Goal: Task Accomplishment & Management: Use online tool/utility

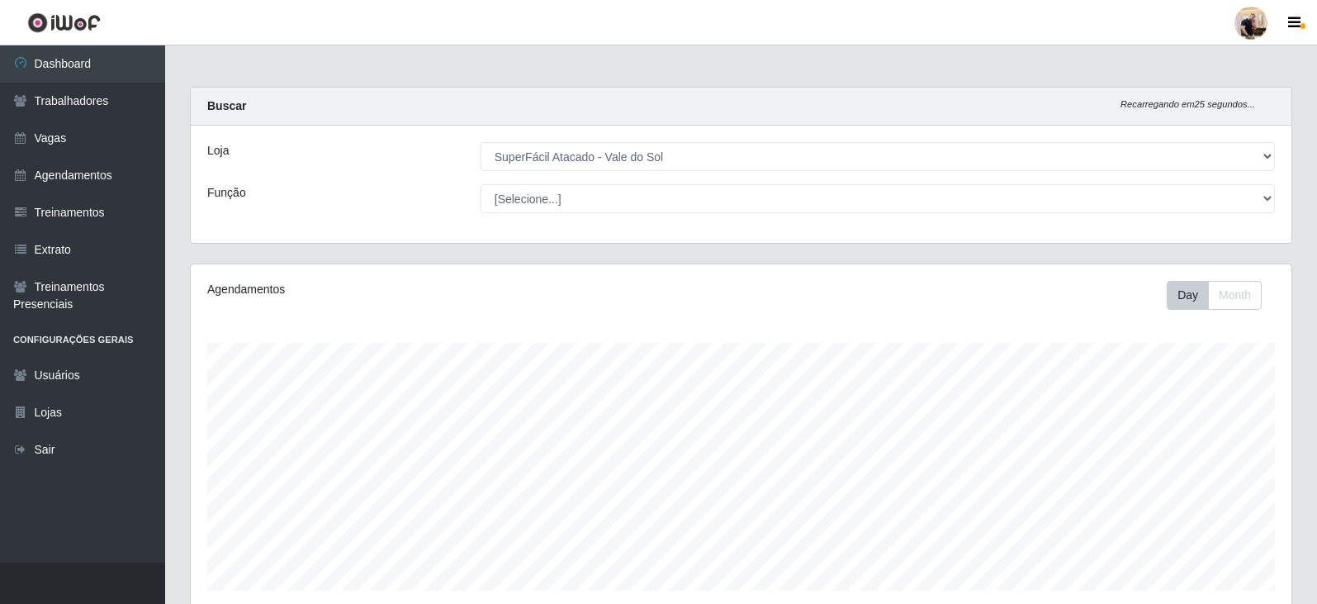
select select "502"
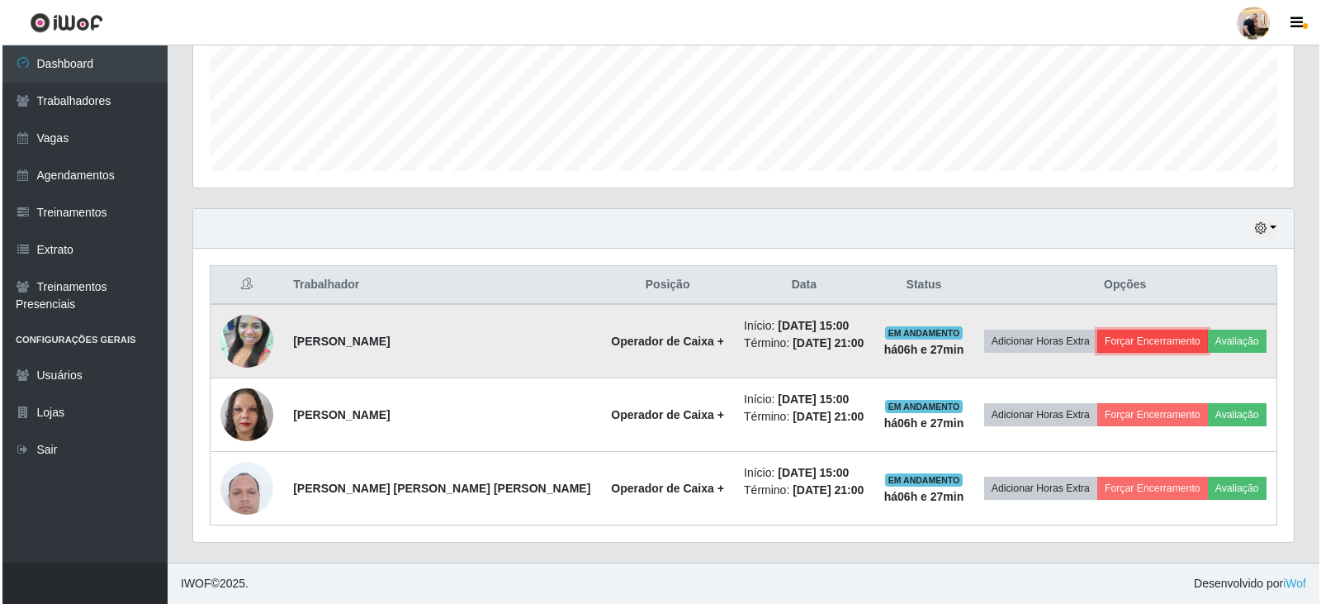
scroll to position [343, 1101]
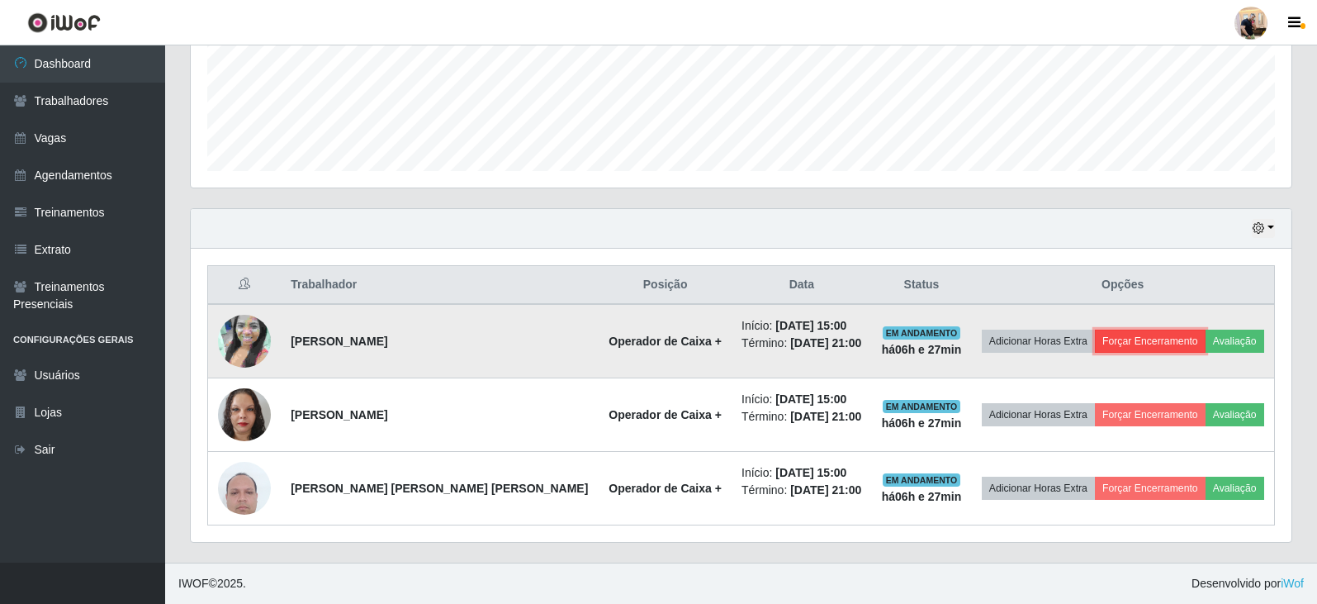
click at [1158, 343] on button "Forçar Encerramento" at bounding box center [1150, 340] width 111 height 23
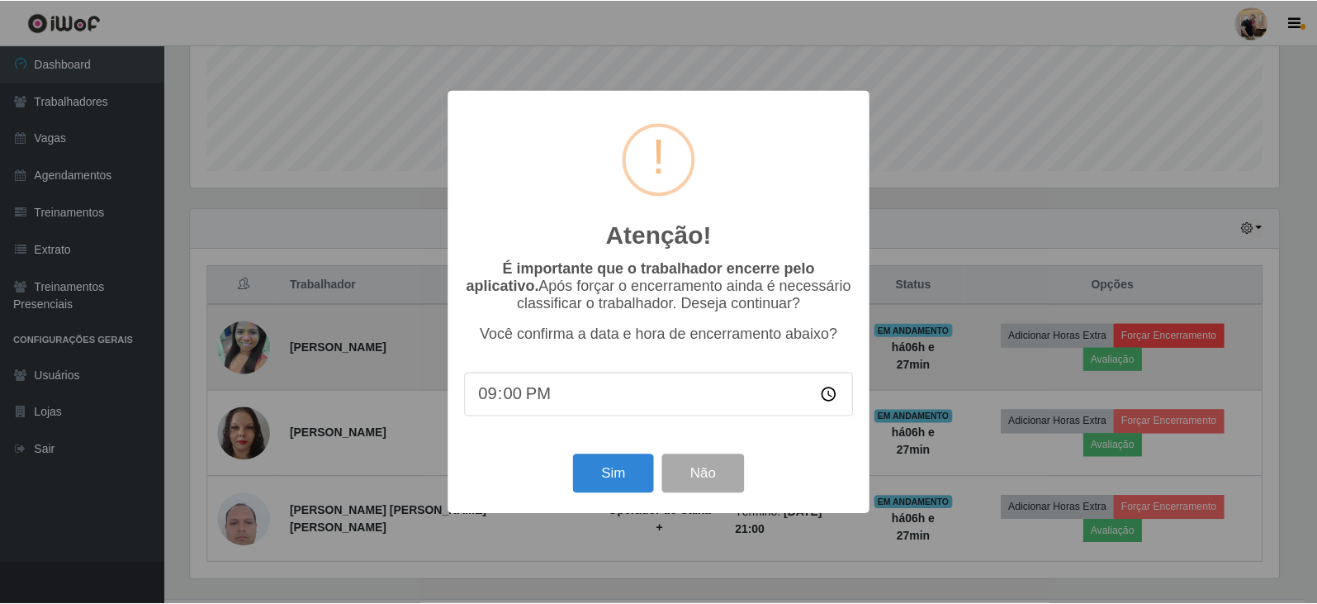
scroll to position [343, 1092]
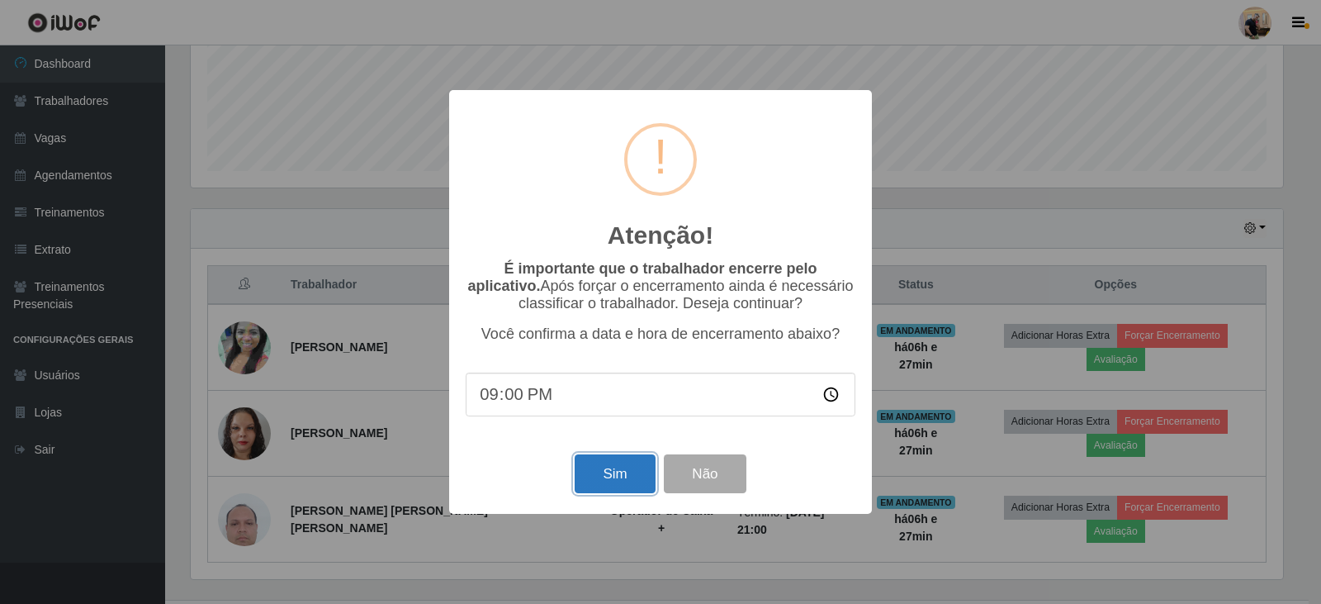
click at [626, 471] on button "Sim" at bounding box center [615, 473] width 80 height 39
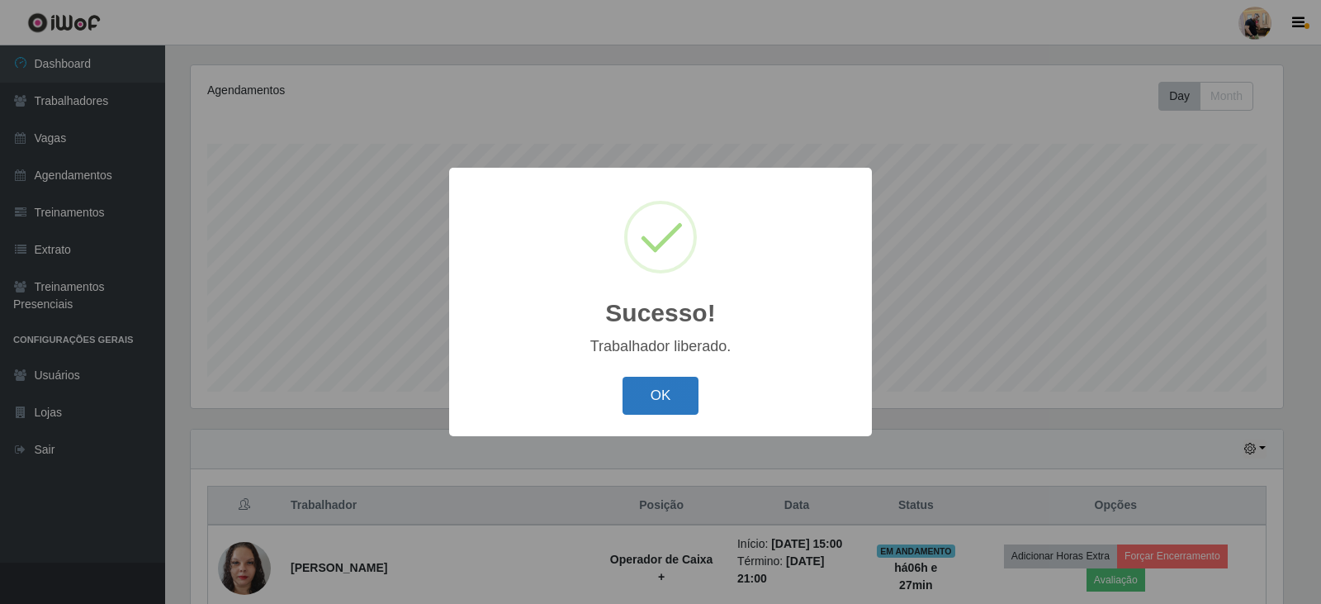
click at [692, 382] on button "OK" at bounding box center [660, 395] width 77 height 39
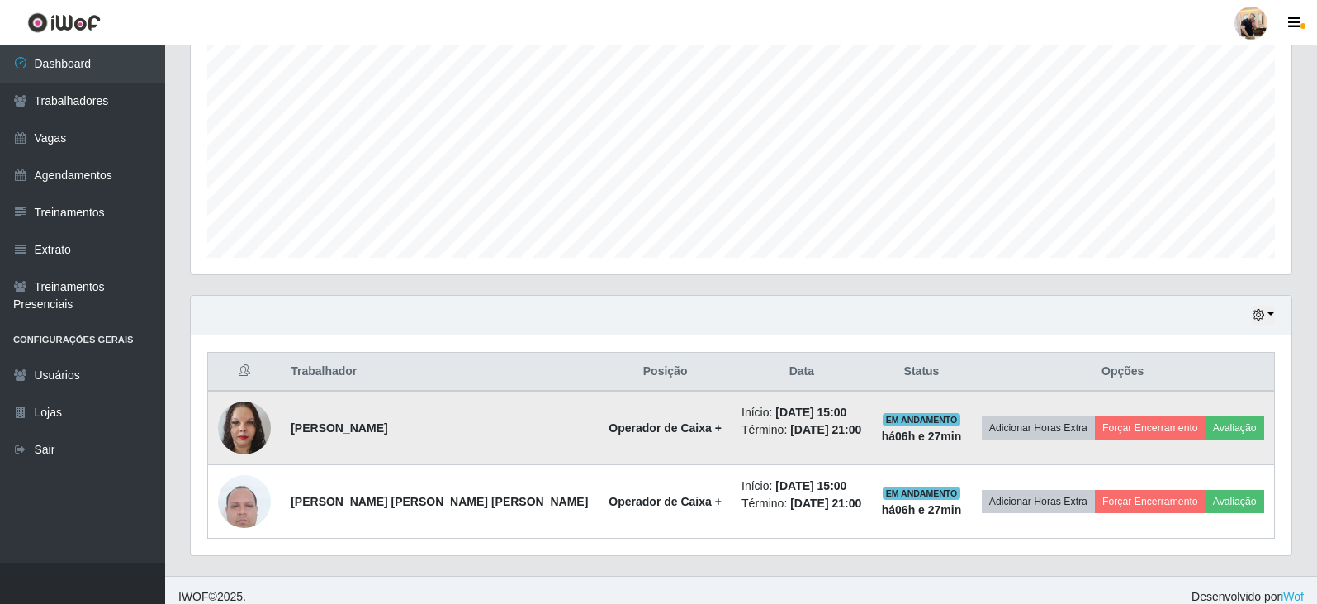
scroll to position [346, 0]
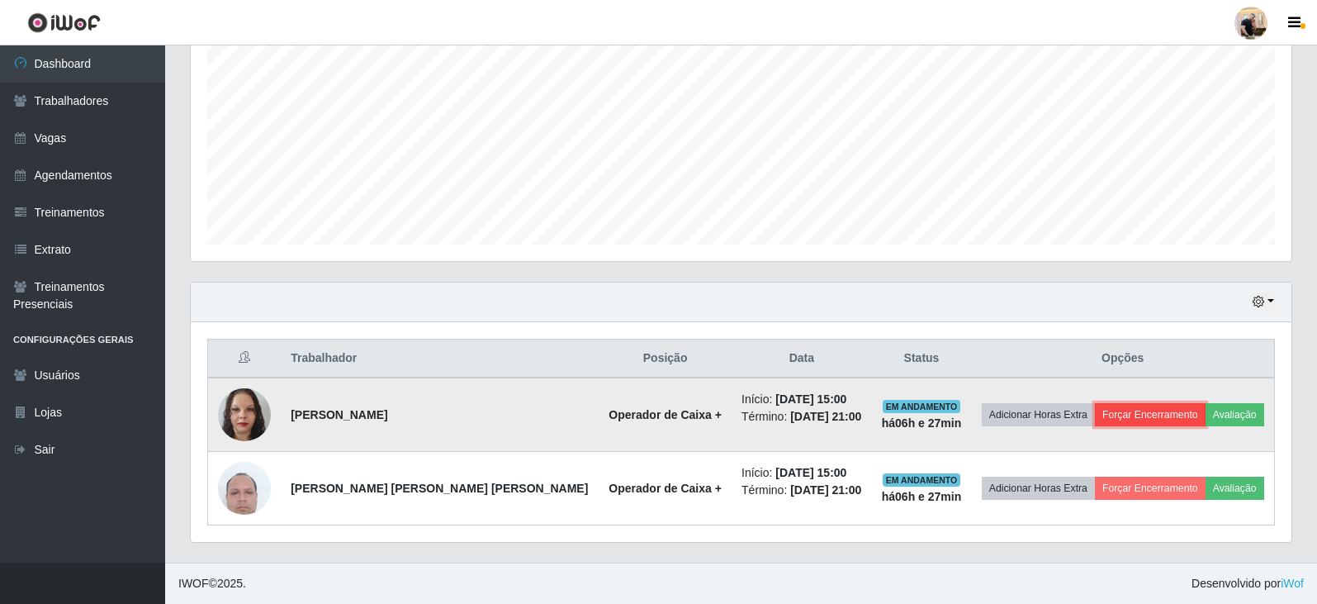
click at [1124, 413] on button "Forçar Encerramento" at bounding box center [1150, 414] width 111 height 23
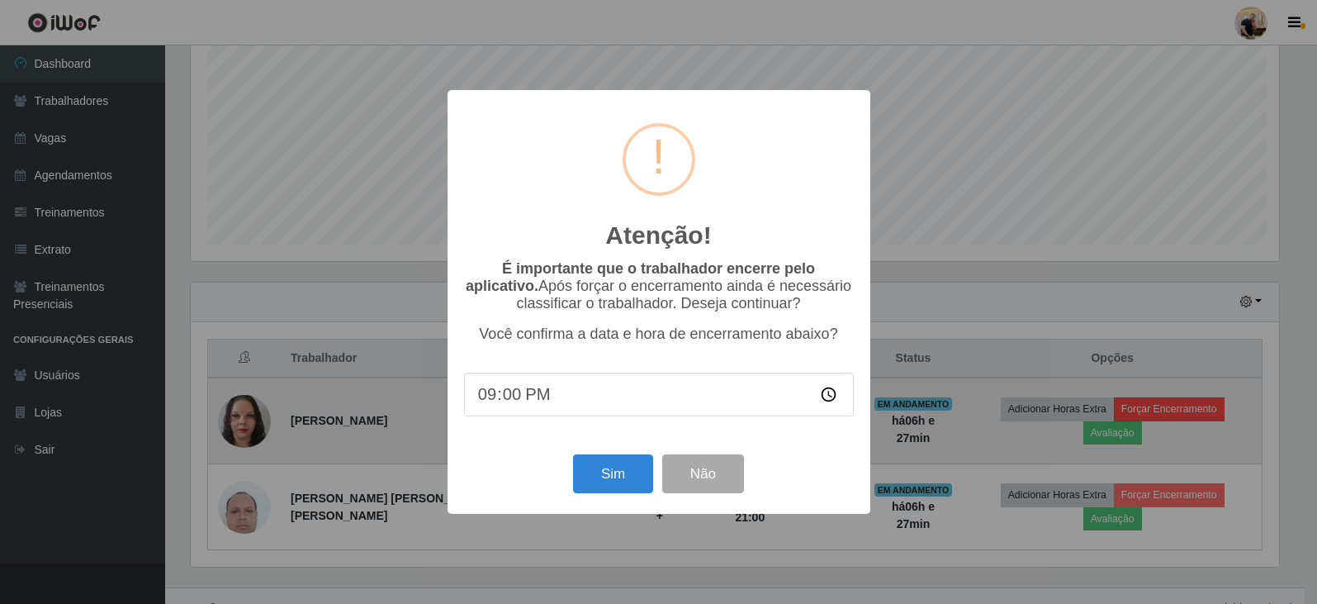
scroll to position [343, 1092]
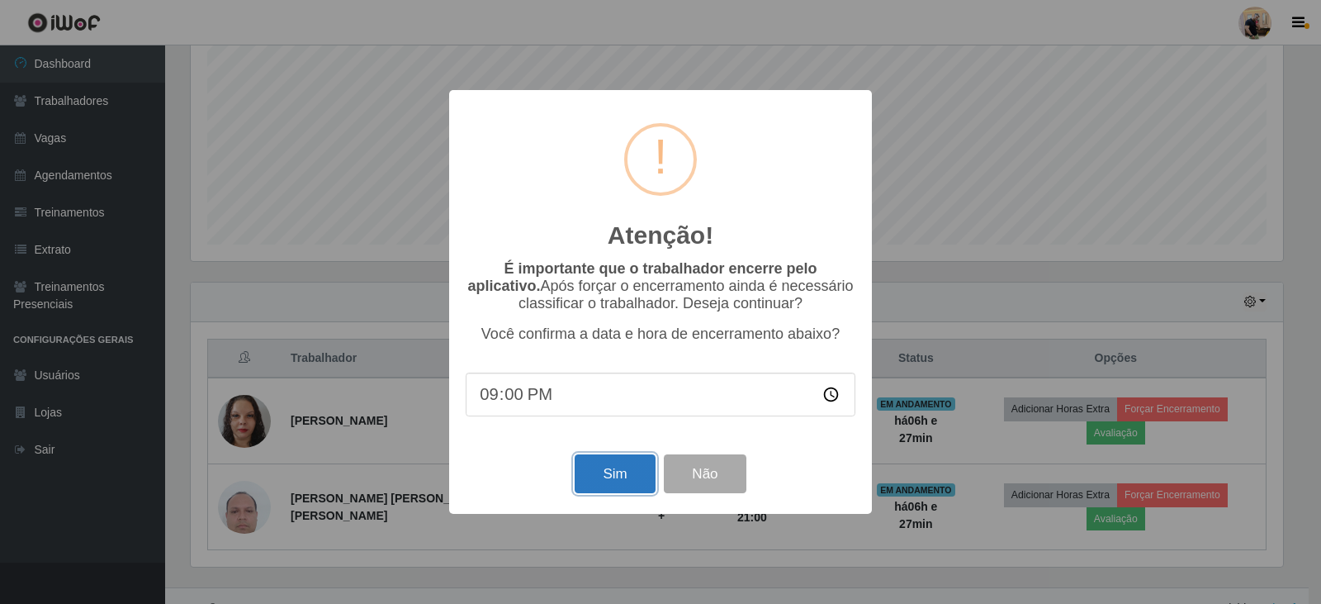
click at [627, 471] on button "Sim" at bounding box center [615, 473] width 80 height 39
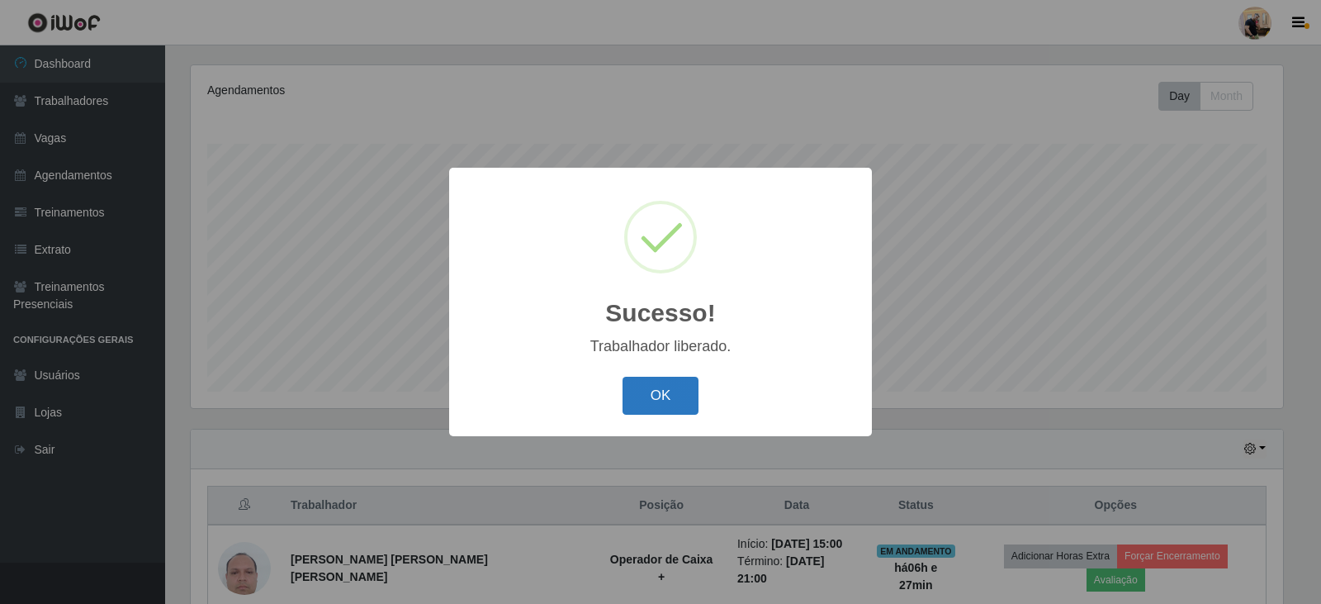
click at [675, 388] on button "OK" at bounding box center [660, 395] width 77 height 39
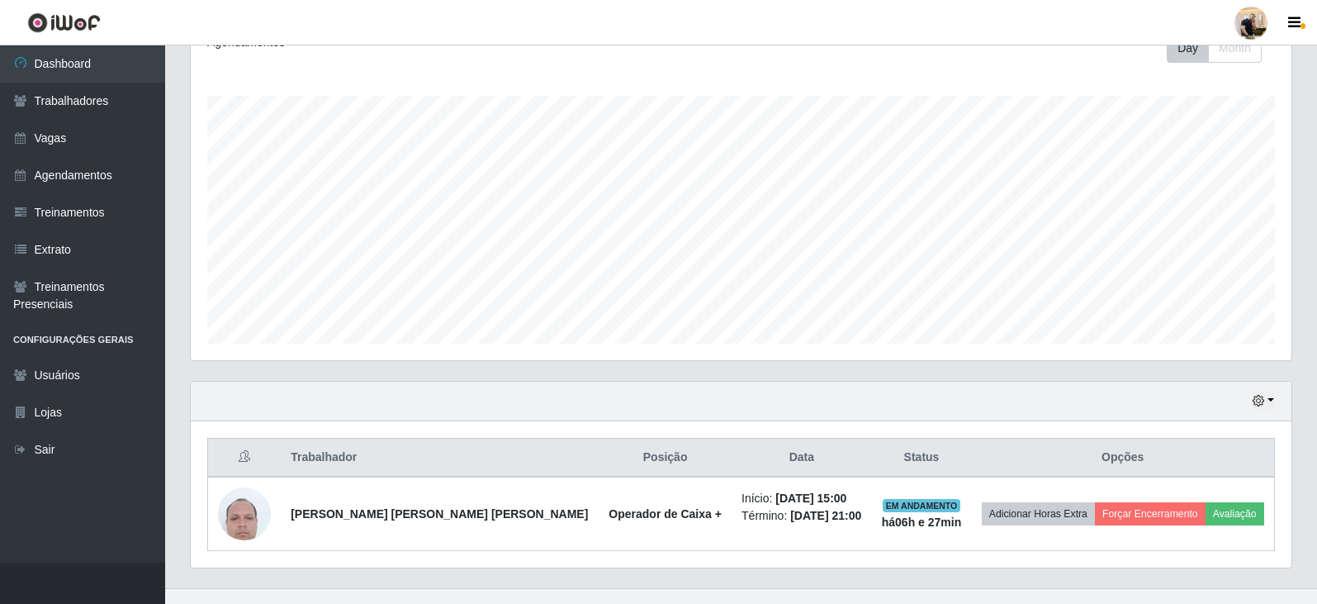
scroll to position [272, 0]
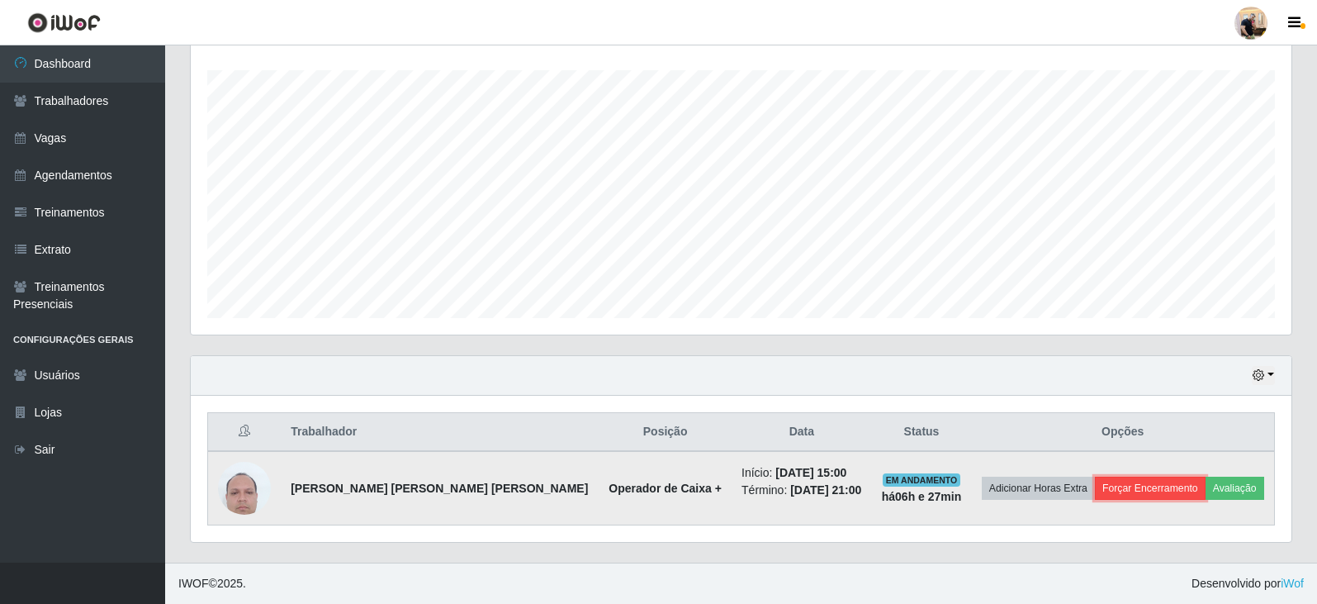
click at [1119, 482] on button "Forçar Encerramento" at bounding box center [1150, 487] width 111 height 23
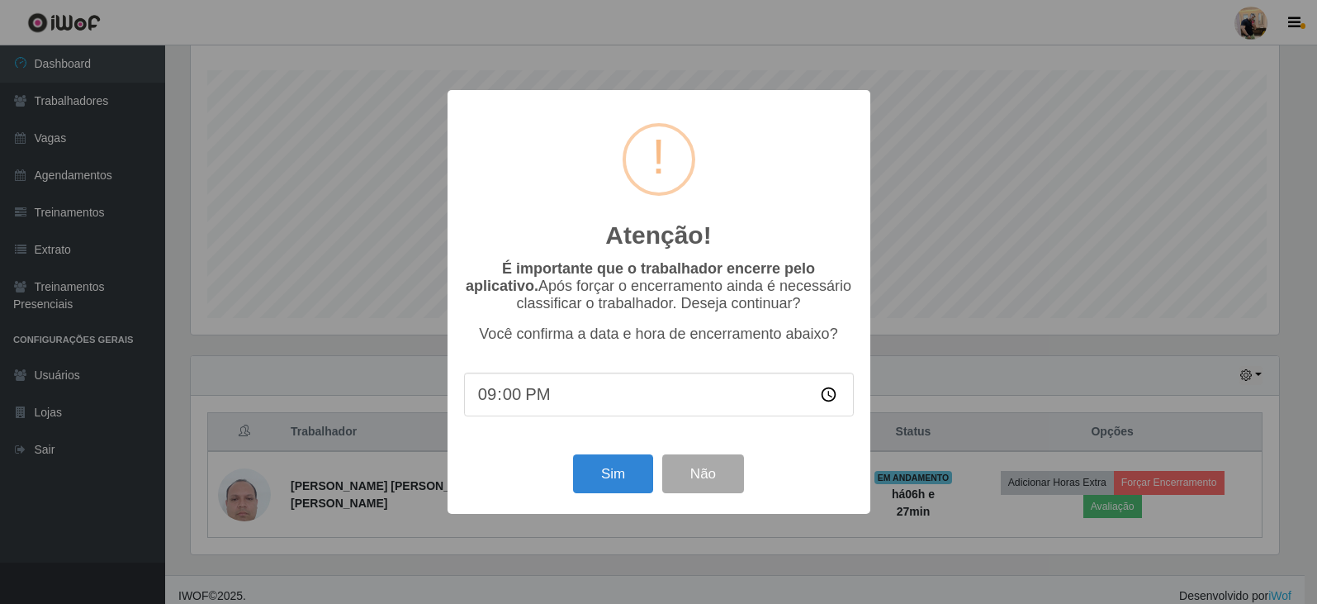
scroll to position [343, 1092]
click at [612, 466] on button "Sim" at bounding box center [615, 473] width 80 height 39
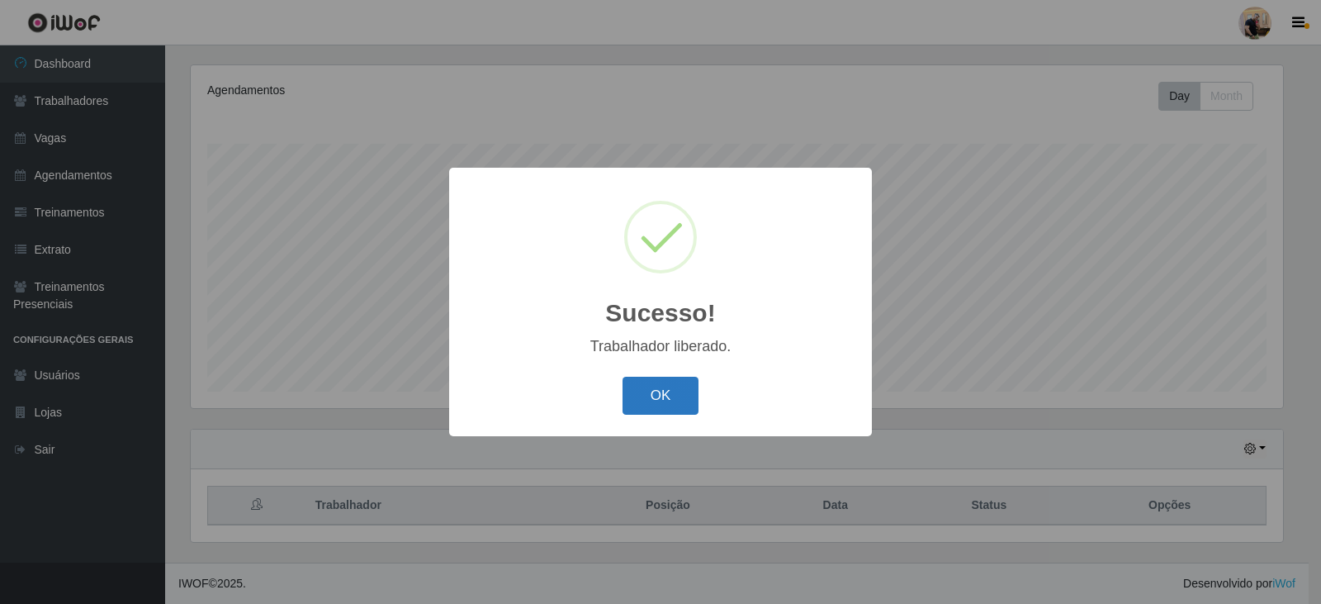
click at [689, 393] on button "OK" at bounding box center [660, 395] width 77 height 39
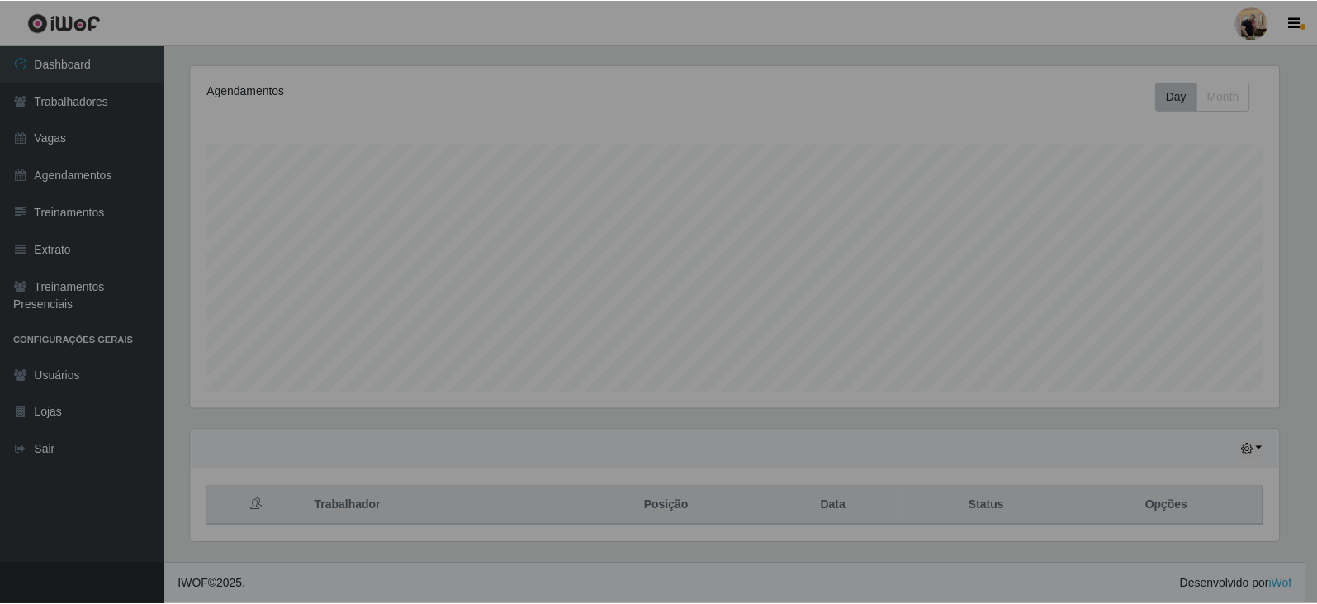
scroll to position [0, 0]
